Goal: Task Accomplishment & Management: Use online tool/utility

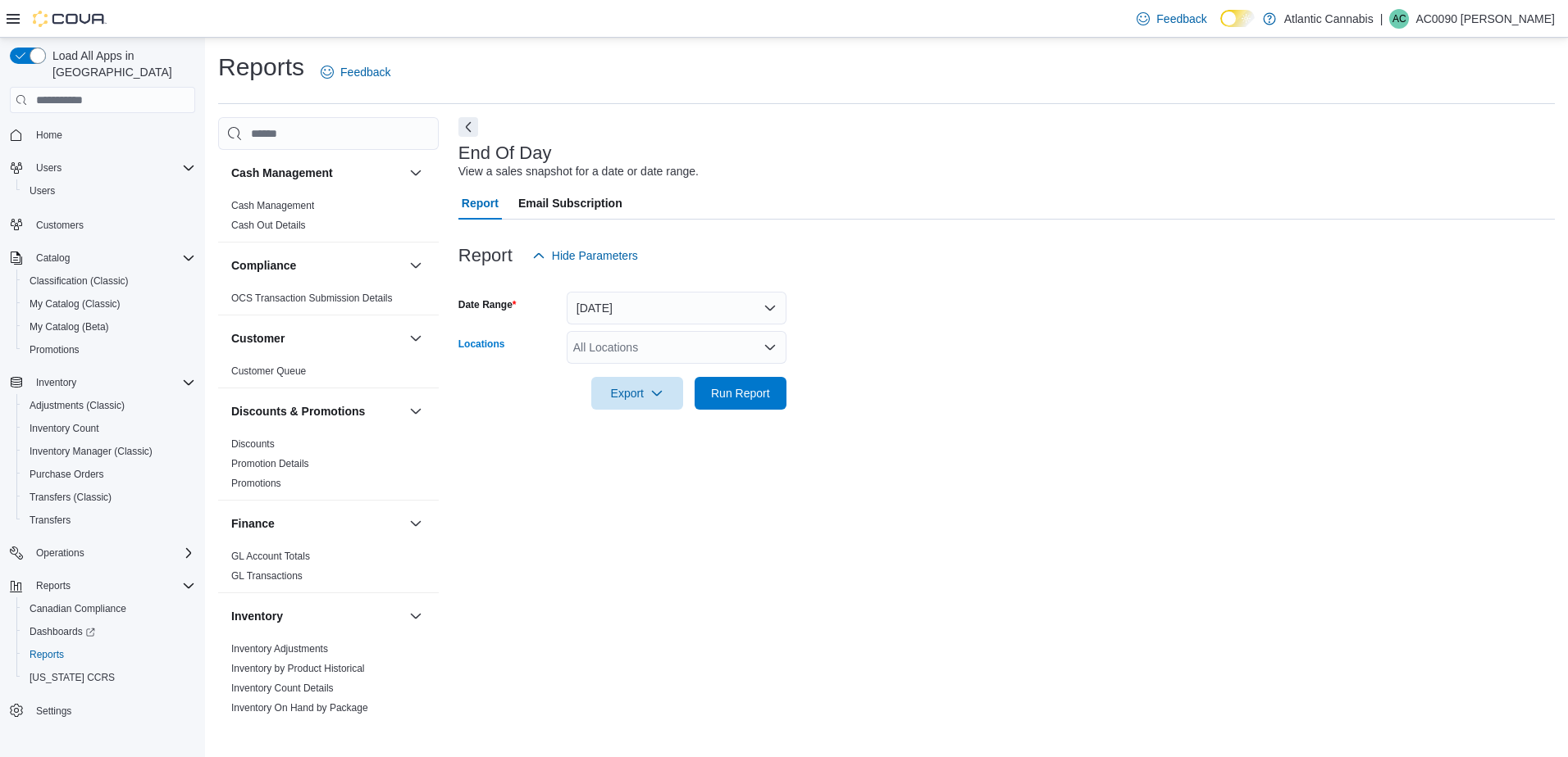
click at [576, 340] on div "All Locations" at bounding box center [676, 347] width 220 height 33
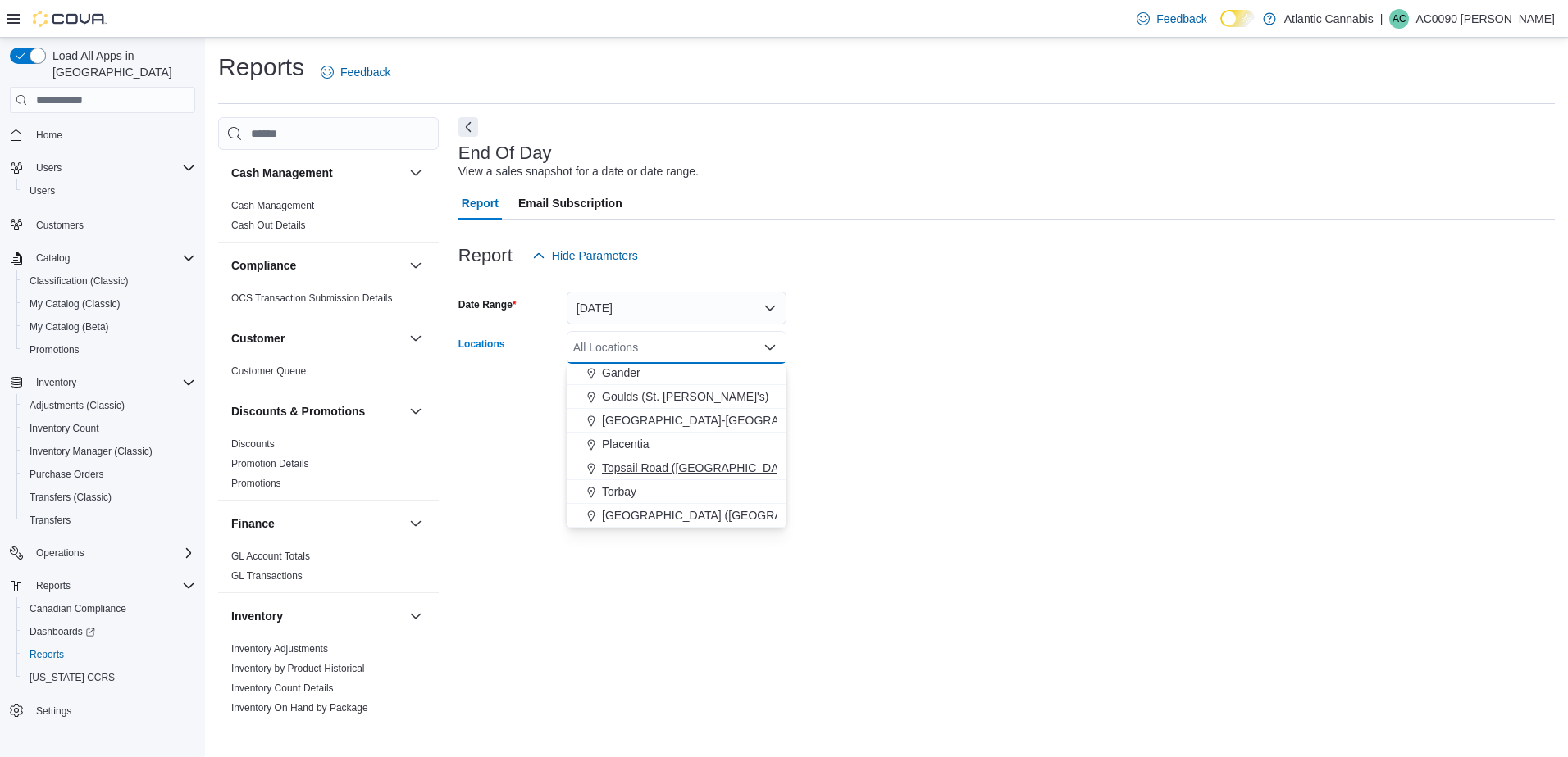
click at [631, 504] on button "[GEOGRAPHIC_DATA] ([GEOGRAPHIC_DATA][PERSON_NAME])" at bounding box center [676, 516] width 220 height 24
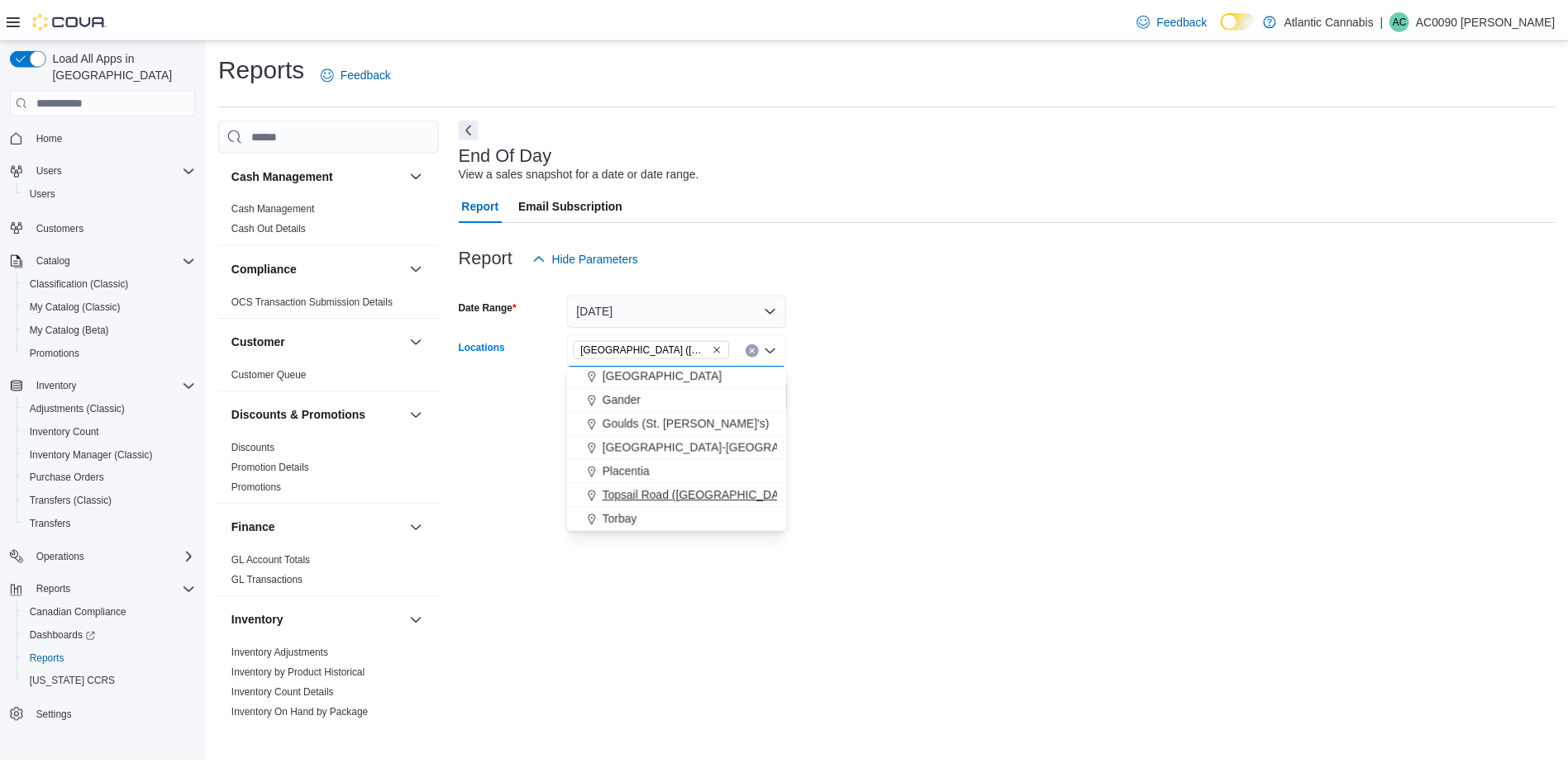
scroll to position [75, 0]
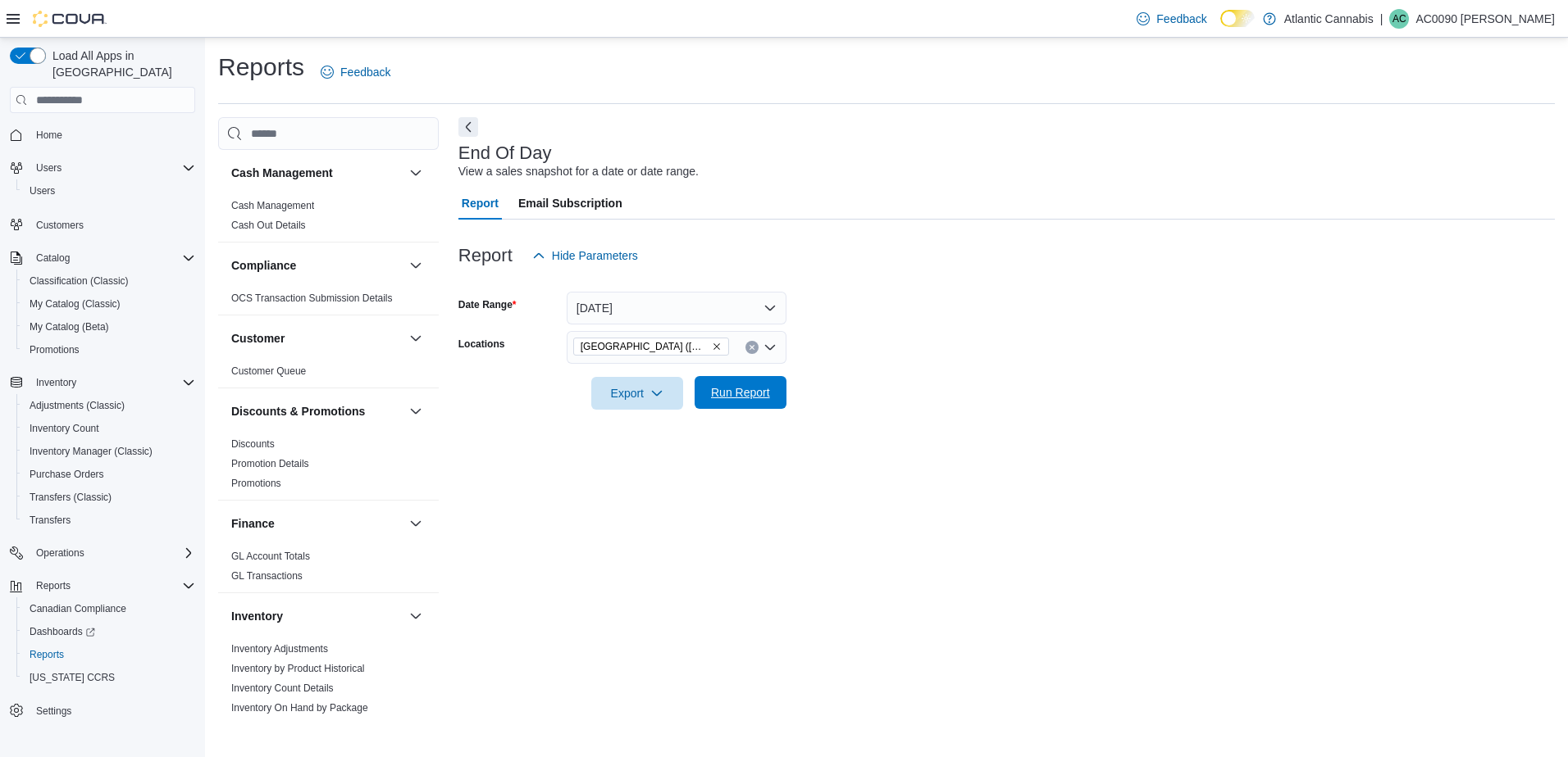
click at [730, 401] on span "Run Report" at bounding box center [740, 392] width 72 height 33
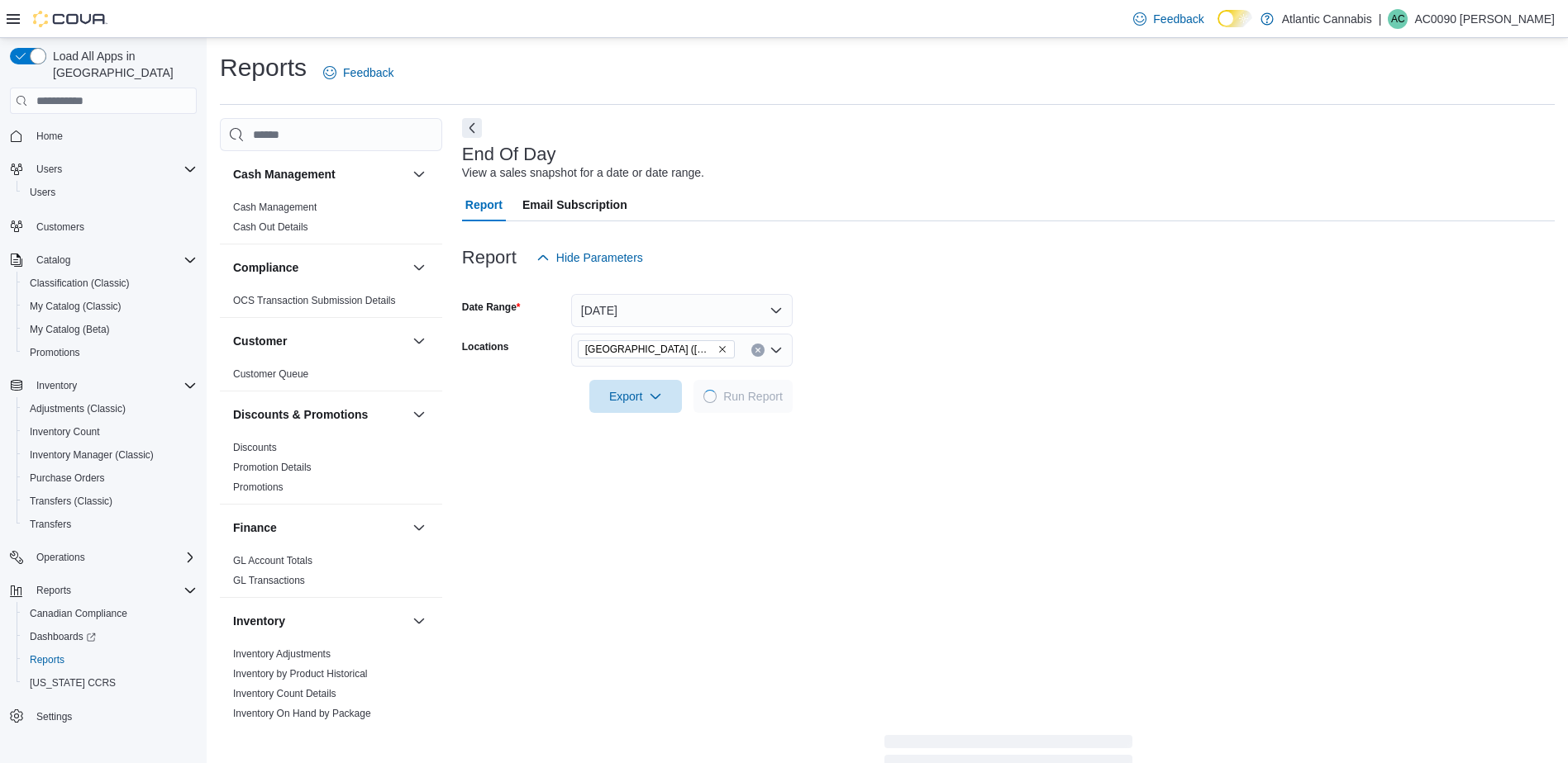
drag, startPoint x: 736, startPoint y: 415, endPoint x: 735, endPoint y: 559, distance: 144.0
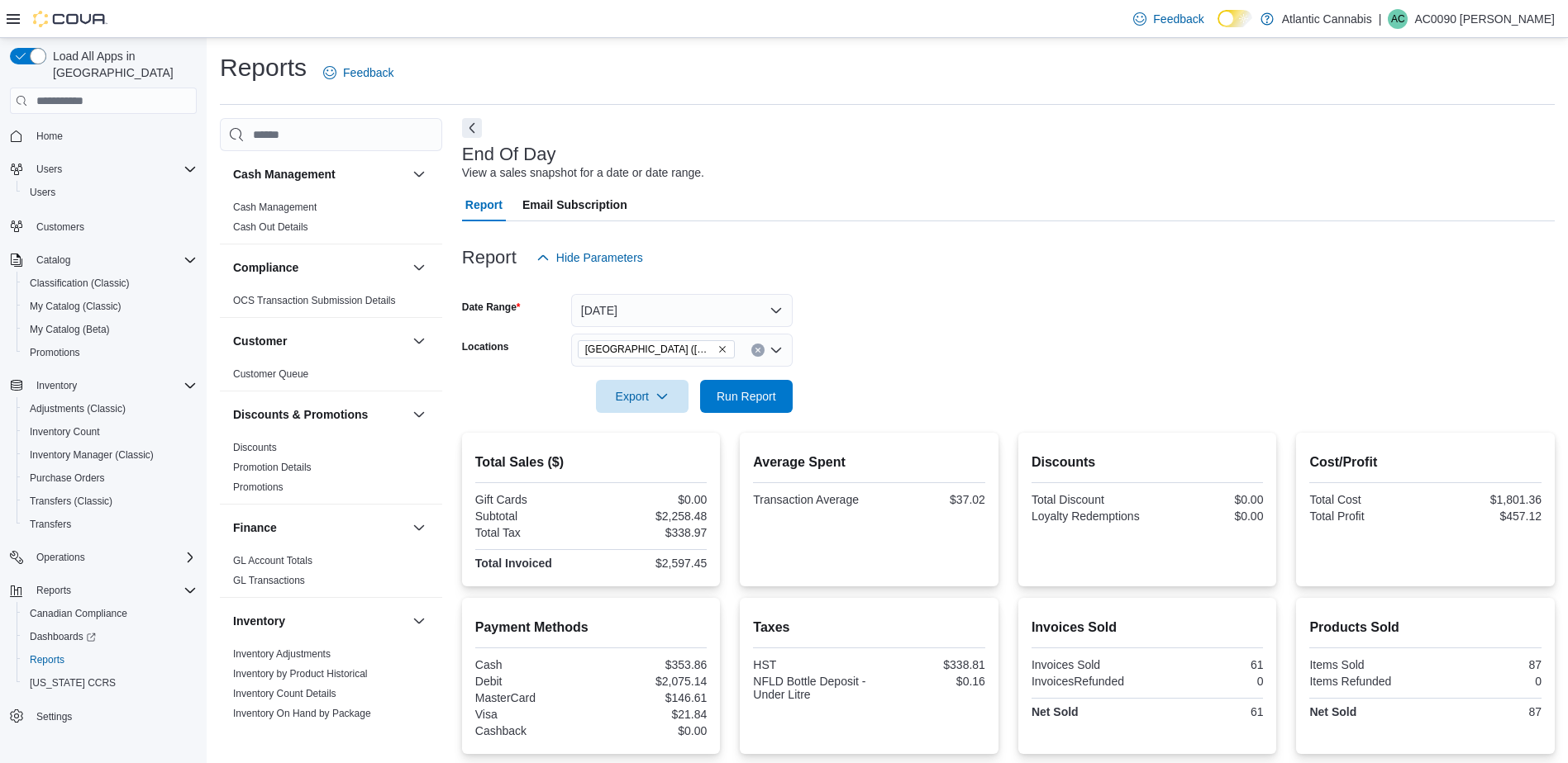
drag, startPoint x: 735, startPoint y: 559, endPoint x: 555, endPoint y: 390, distance: 246.9
click at [555, 390] on div "Export Run Report" at bounding box center [627, 396] width 331 height 33
click at [752, 350] on button "Clear input" at bounding box center [758, 350] width 13 height 13
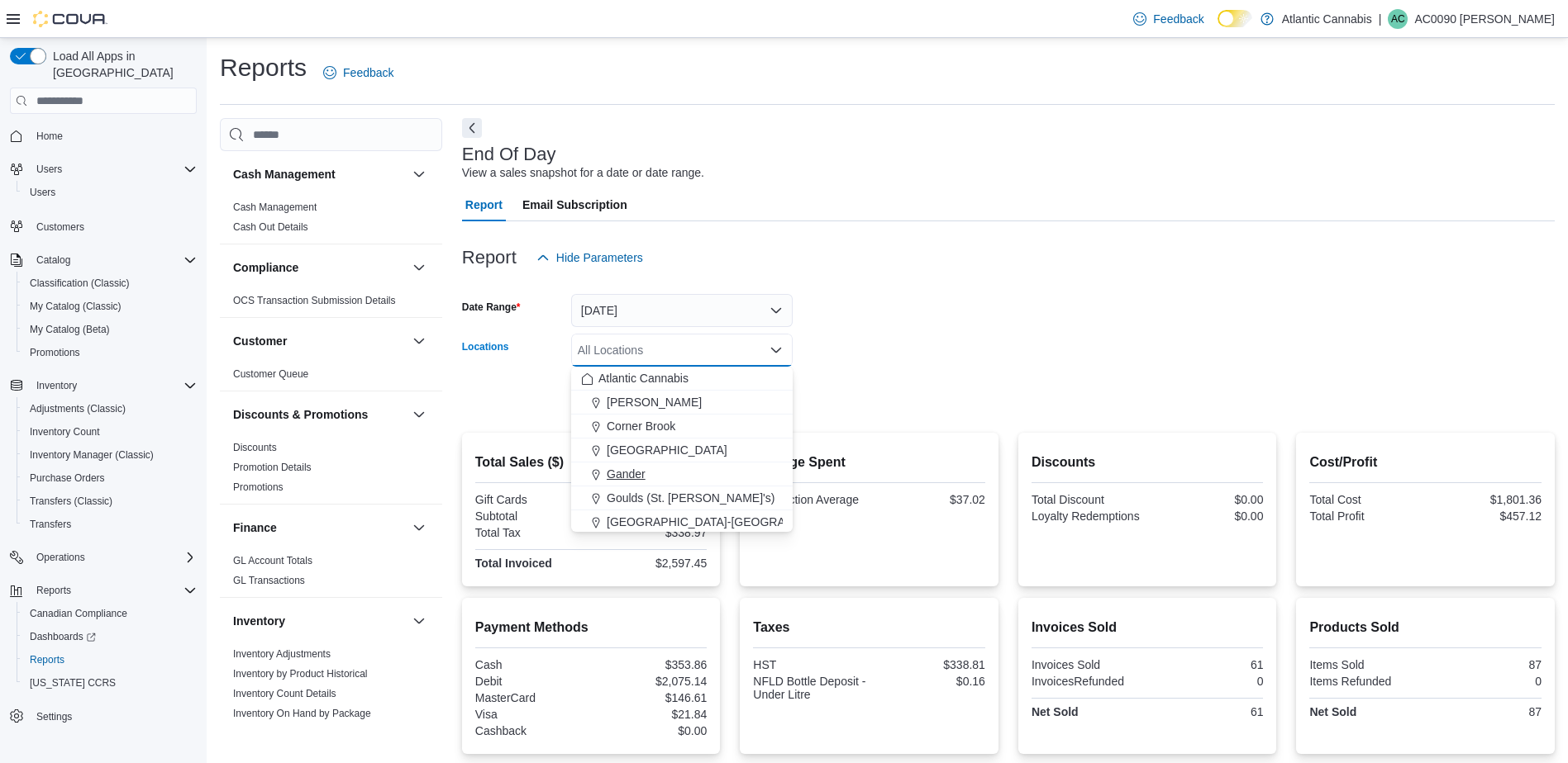
scroll to position [83, 0]
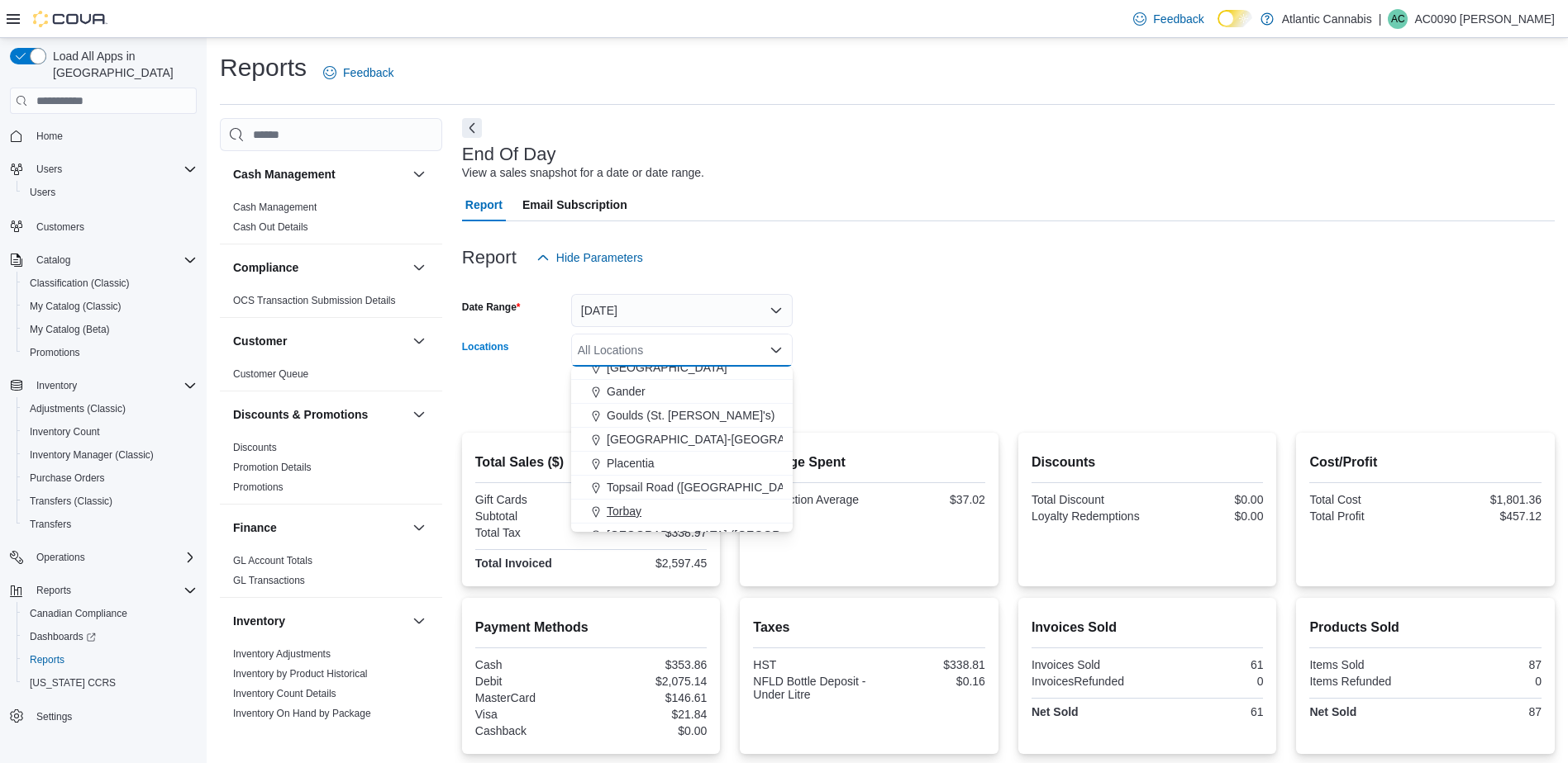
click at [642, 509] on div "Torbay" at bounding box center [682, 511] width 201 height 17
click at [843, 400] on form "Date Range [DATE] Locations [GEOGRAPHIC_DATA] Combo box. Selected. [GEOGRAPHIC_…" at bounding box center [1008, 343] width 1092 height 138
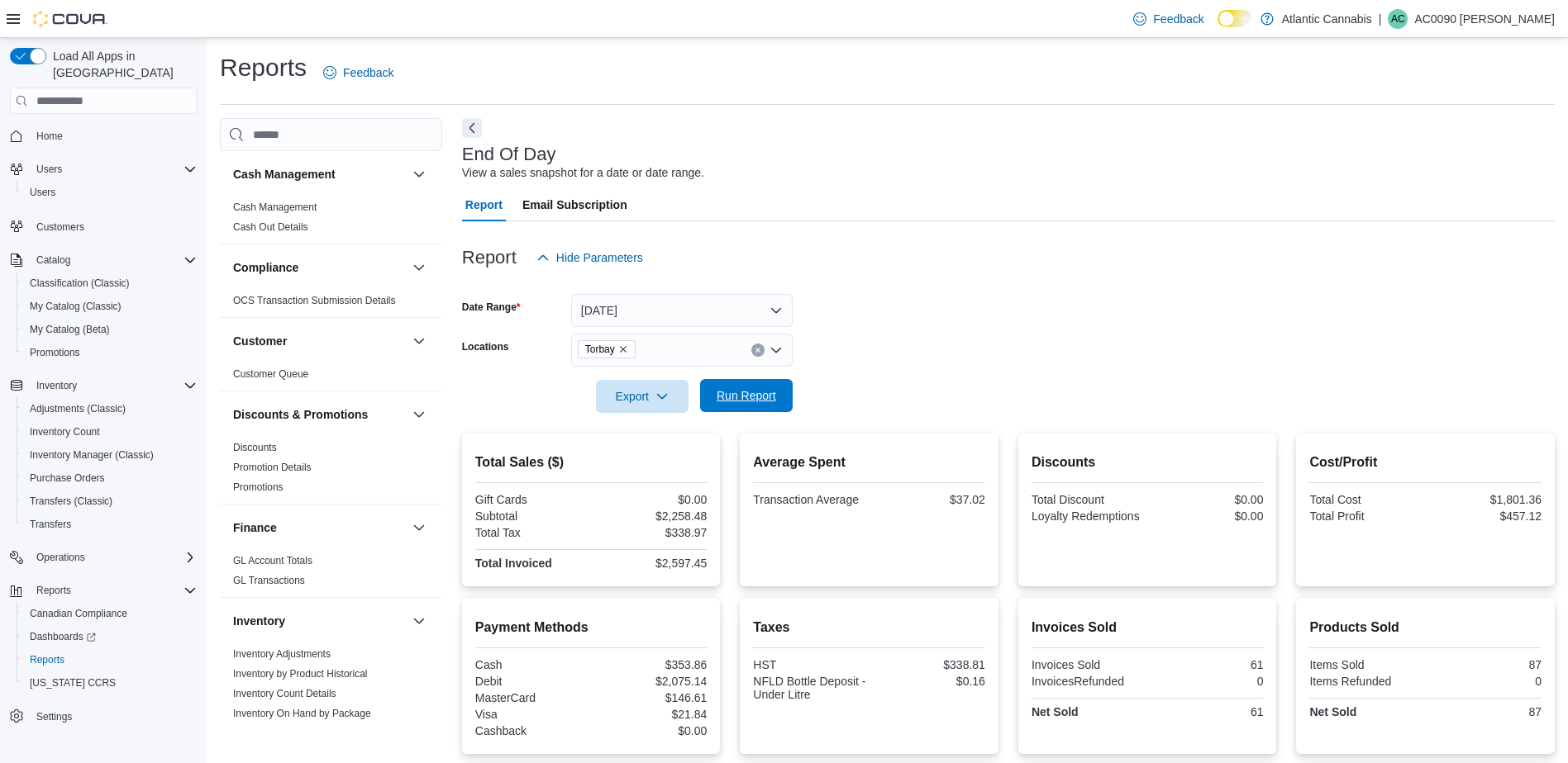
click at [768, 403] on span "Run Report" at bounding box center [745, 396] width 59 height 17
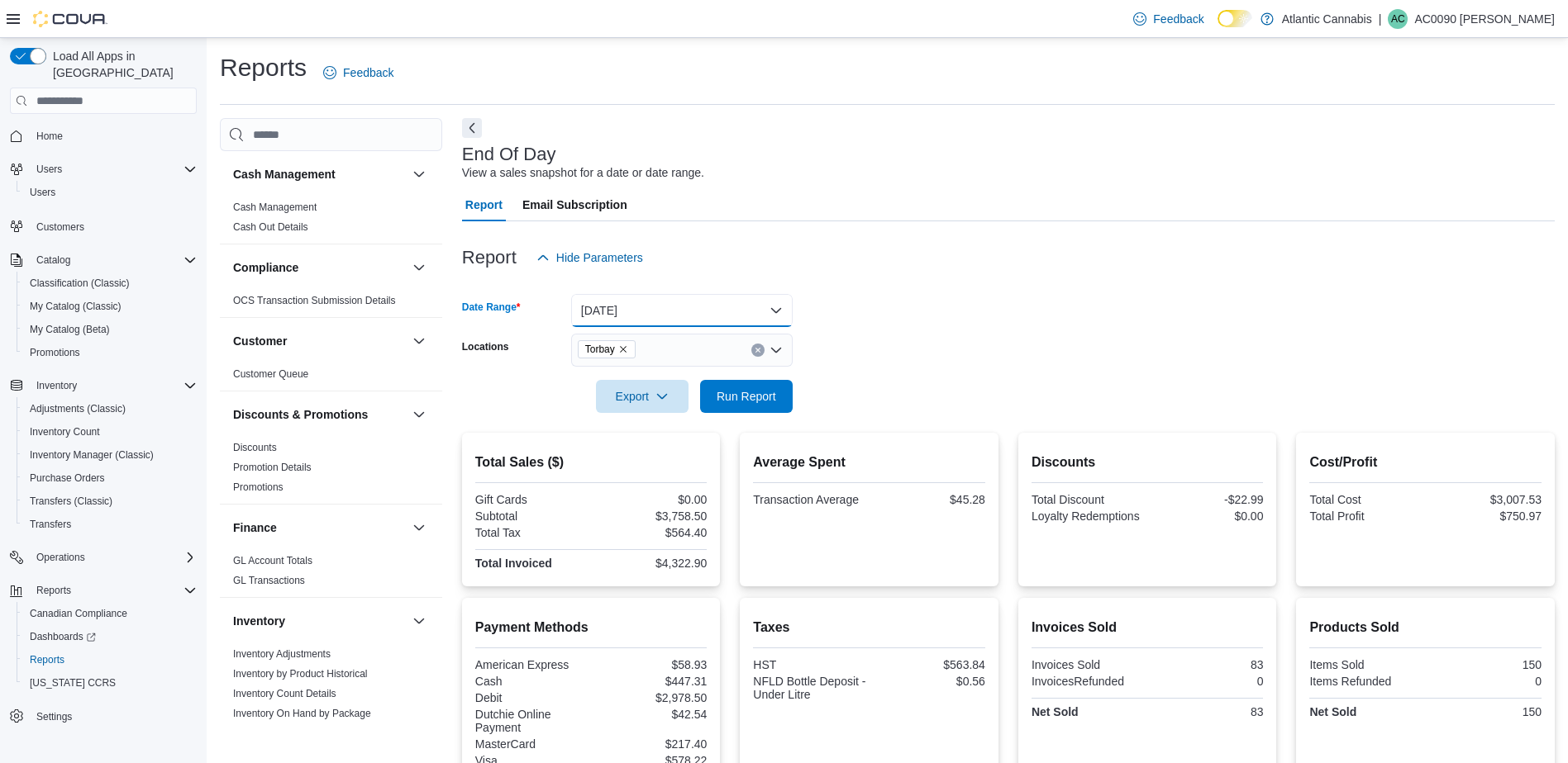
click at [708, 317] on button "[DATE]" at bounding box center [682, 311] width 222 height 33
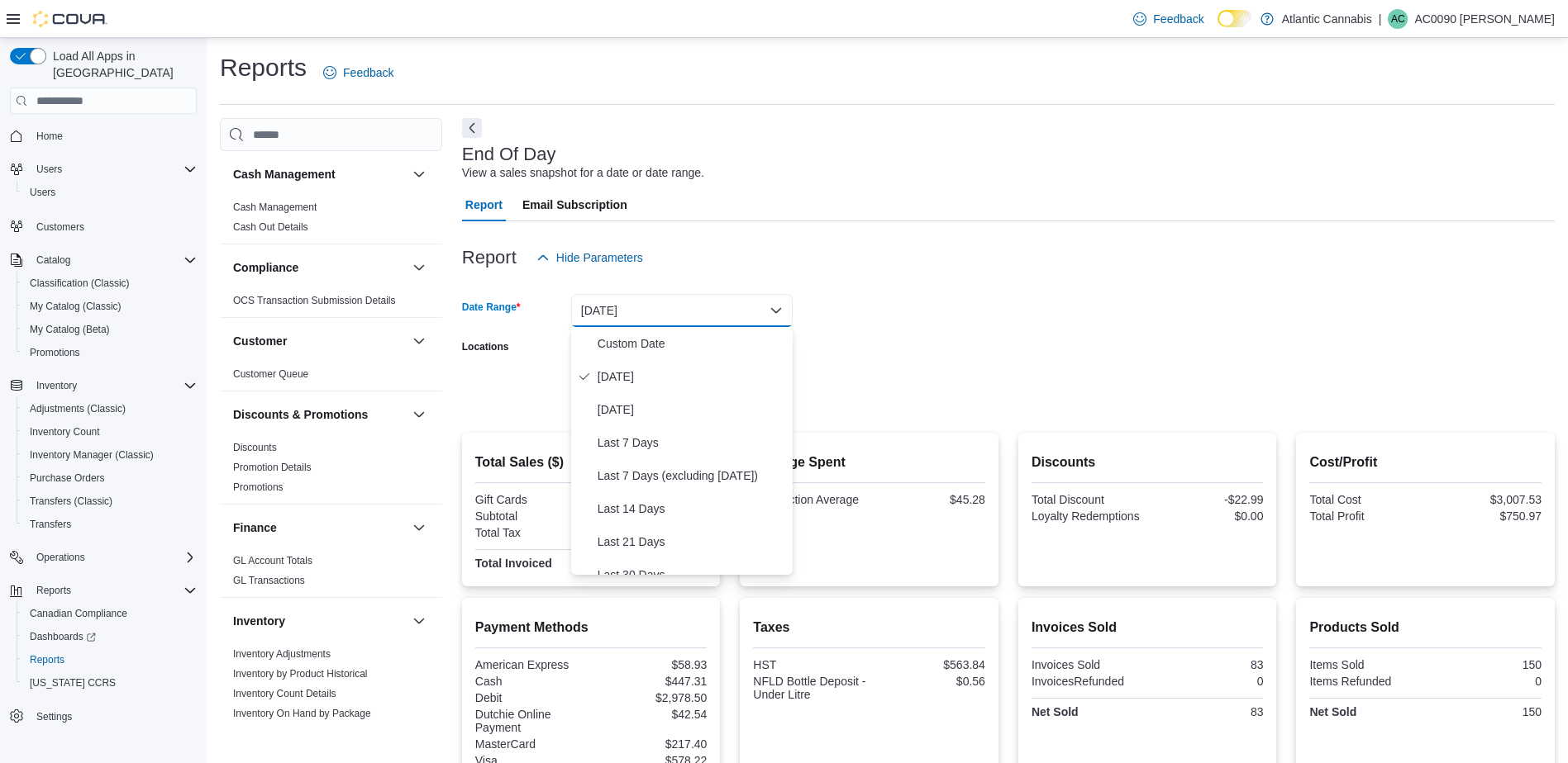
click at [865, 271] on div "Report Hide Parameters" at bounding box center [1008, 257] width 1092 height 33
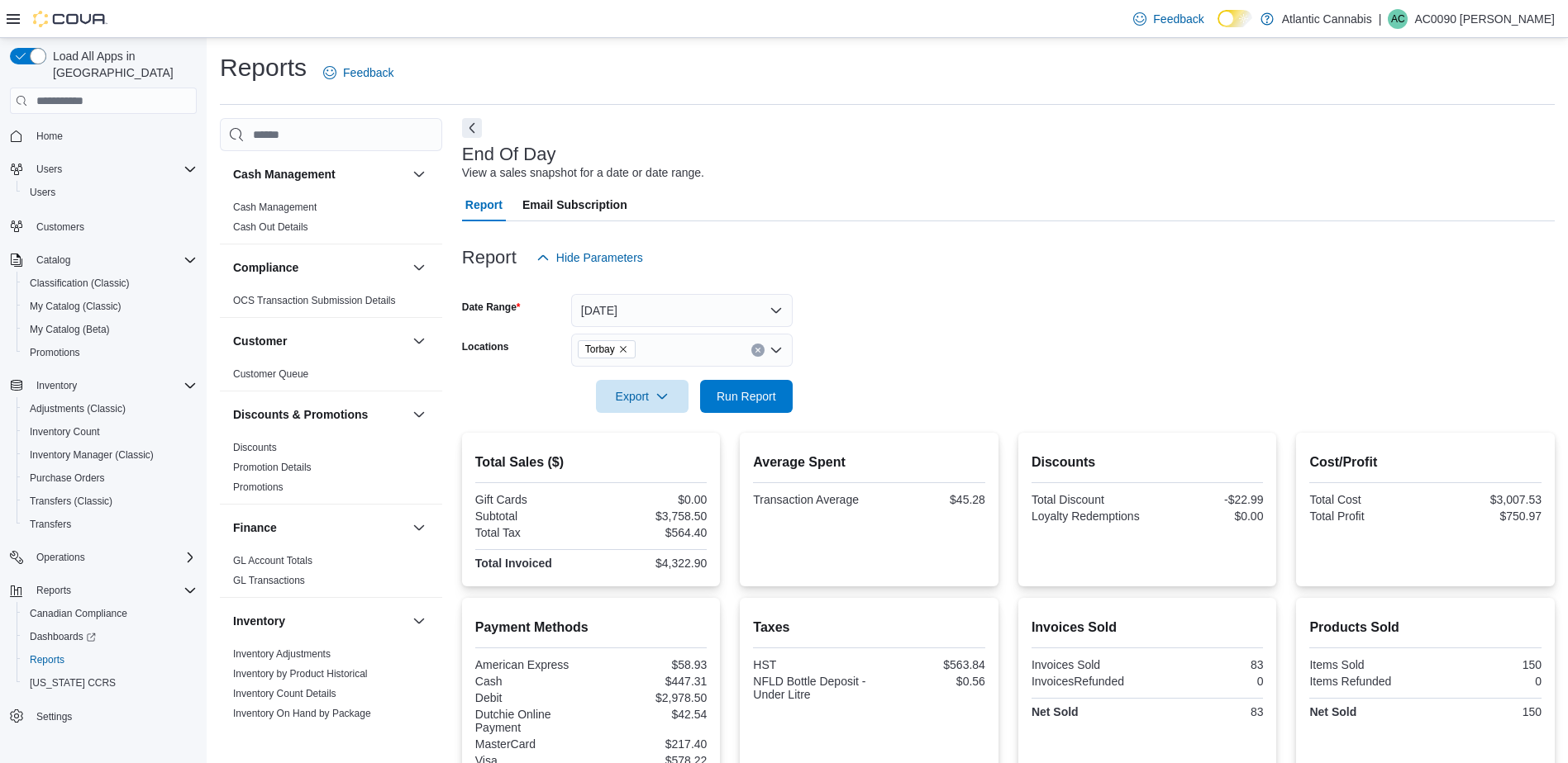
click at [754, 350] on icon "Clear input" at bounding box center [757, 350] width 6 height 6
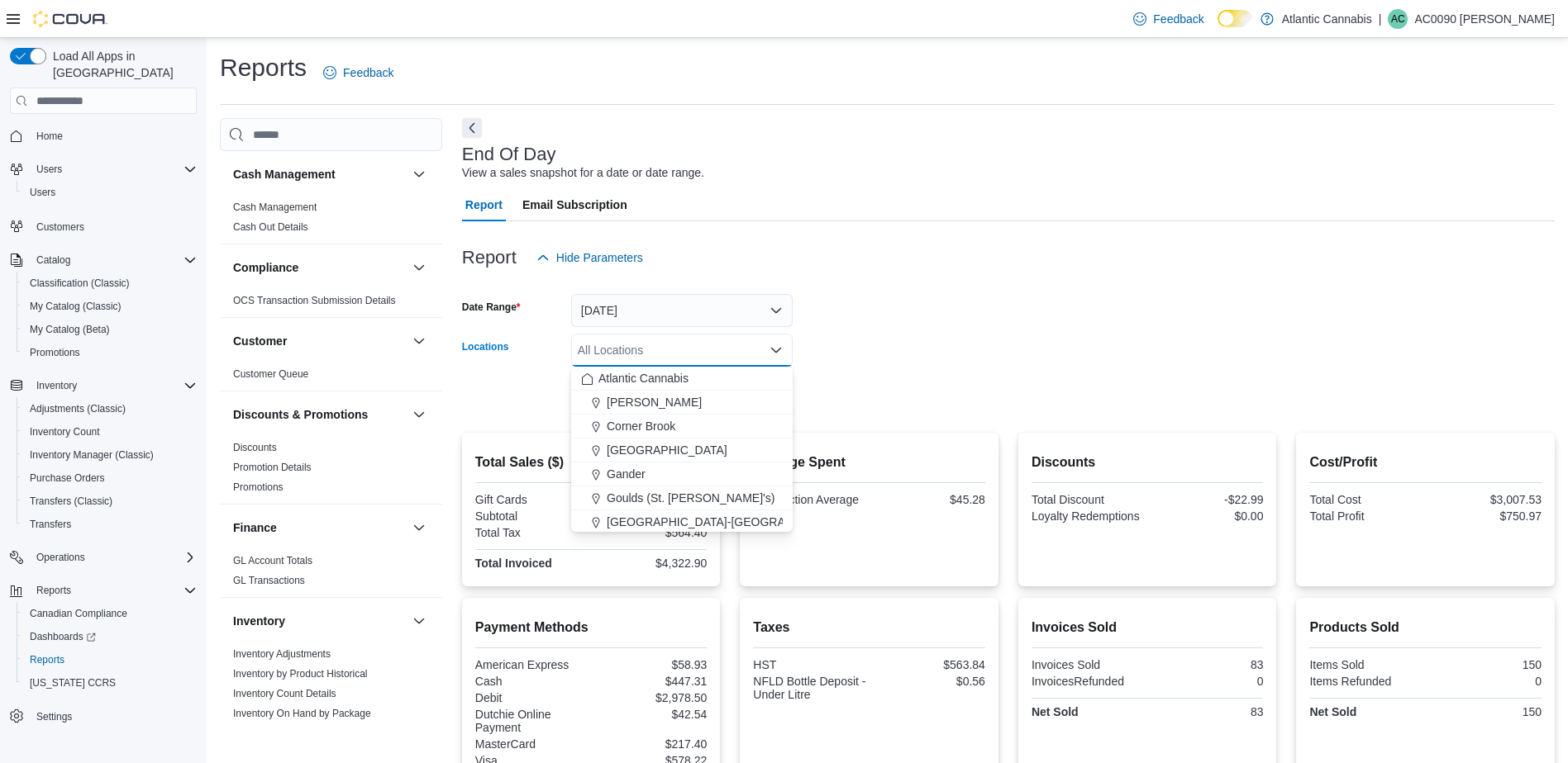
click at [745, 350] on div "All Locations" at bounding box center [682, 350] width 222 height 33
click at [710, 424] on div "Corner Brook" at bounding box center [682, 426] width 201 height 17
drag, startPoint x: 831, startPoint y: 381, endPoint x: 791, endPoint y: 381, distance: 40.0
click at [823, 381] on form "Date Range [DATE] Locations [GEOGRAPHIC_DATA] Combo box. Selected. [GEOGRAPHIC_…" at bounding box center [1008, 343] width 1092 height 138
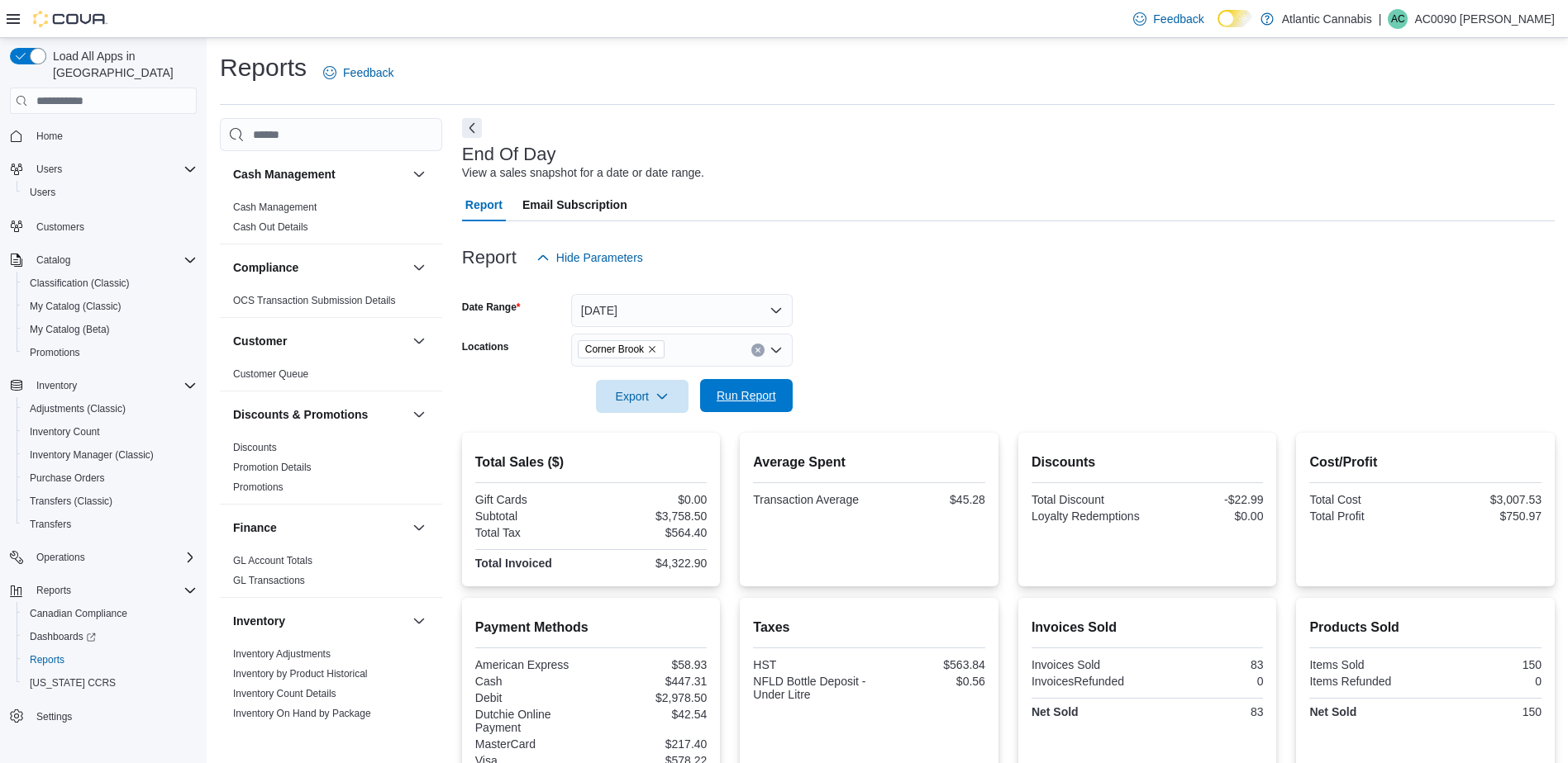
click at [748, 387] on span "Run Report" at bounding box center [746, 395] width 73 height 33
click at [760, 347] on icon "Clear input" at bounding box center [757, 350] width 6 height 6
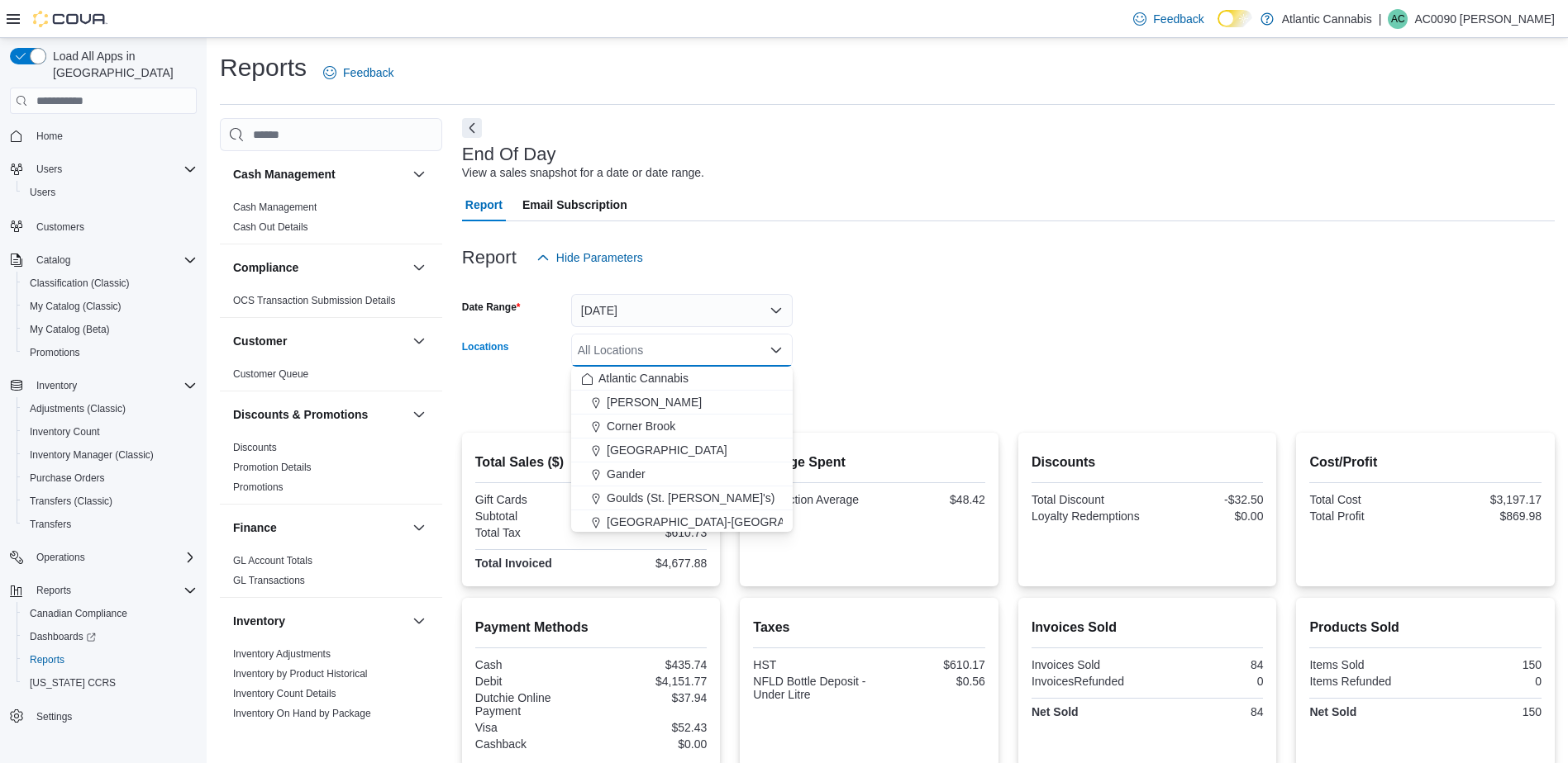
click at [723, 355] on div "All Locations Combo box. Selected. Combo box input. All Locations. Type some te…" at bounding box center [682, 350] width 222 height 33
click at [660, 480] on button "Topsail Road ([GEOGRAPHIC_DATA][PERSON_NAME])" at bounding box center [682, 472] width 222 height 24
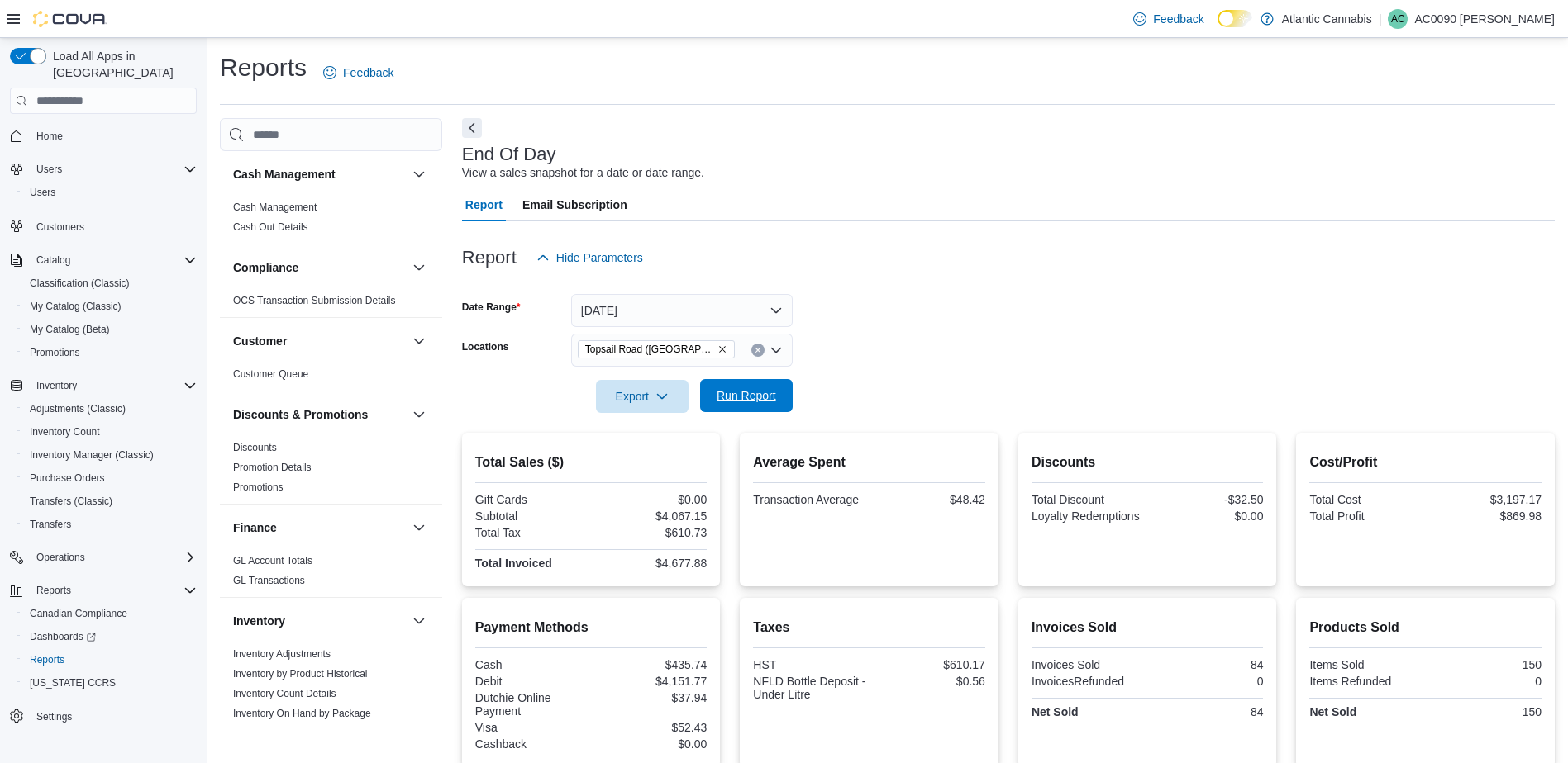
drag, startPoint x: 863, startPoint y: 390, endPoint x: 781, endPoint y: 403, distance: 83.0
click at [850, 390] on form "Date Range [DATE] Locations [GEOGRAPHIC_DATA] ([GEOGRAPHIC_DATA][PERSON_NAME]) …" at bounding box center [1008, 343] width 1092 height 138
click at [781, 403] on span "Run Report" at bounding box center [746, 395] width 73 height 33
